Goal: Navigation & Orientation: Find specific page/section

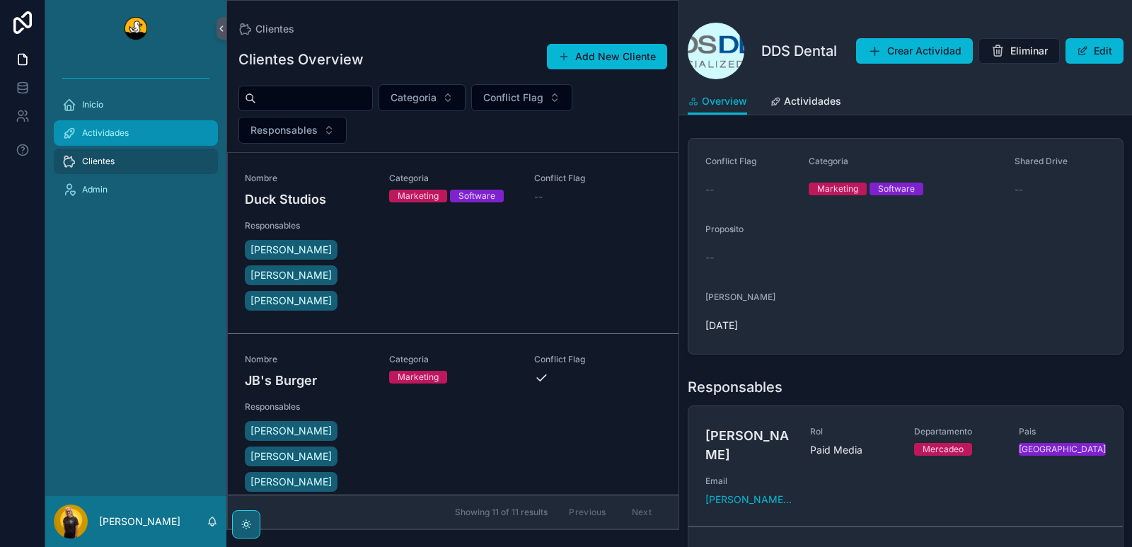
click at [108, 133] on span "Actividades" at bounding box center [105, 132] width 47 height 11
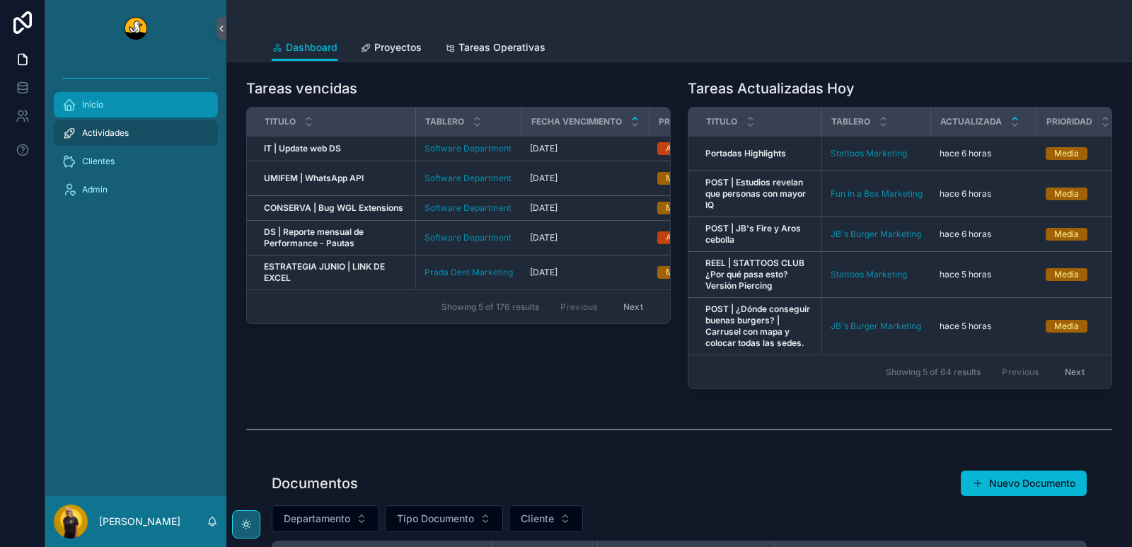
click at [91, 103] on span "Inicio" at bounding box center [92, 104] width 21 height 11
